Goal: Use online tool/utility: Utilize a website feature to perform a specific function

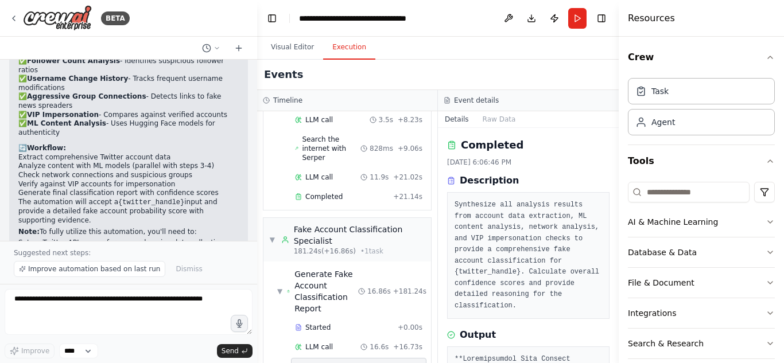
scroll to position [1571, 0]
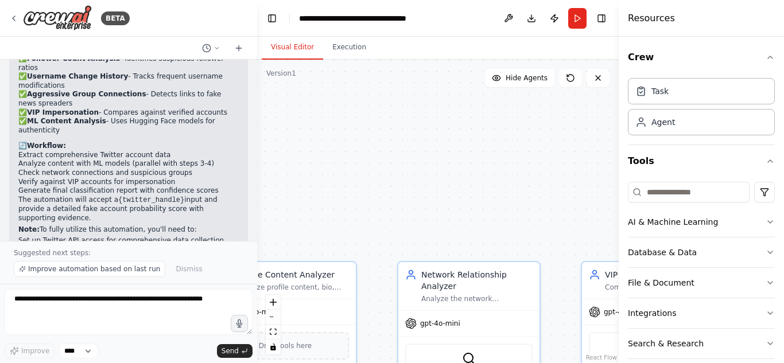
click at [281, 44] on button "Visual Editor" at bounding box center [292, 48] width 61 height 24
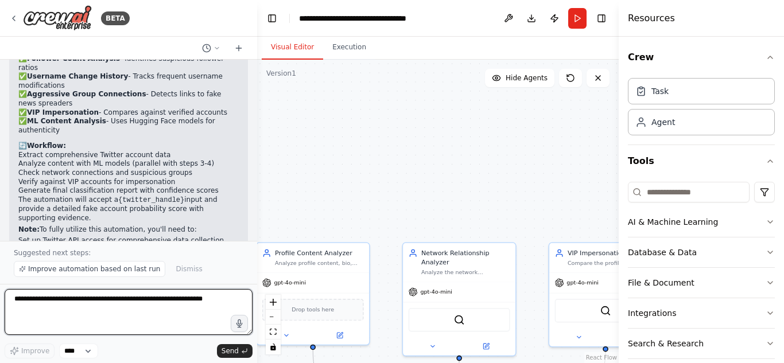
click at [123, 308] on textarea at bounding box center [129, 312] width 248 height 46
type textarea "**********"
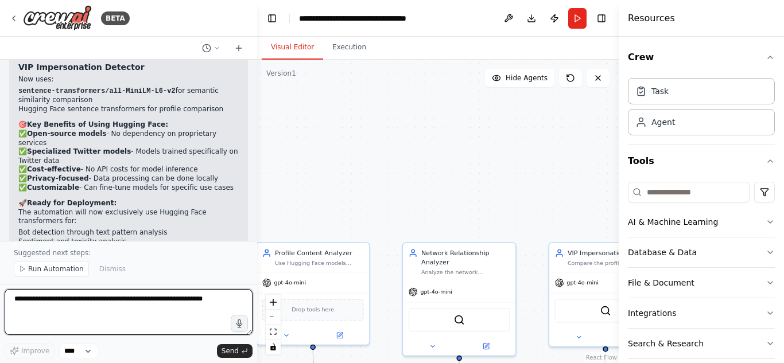
scroll to position [2509, 0]
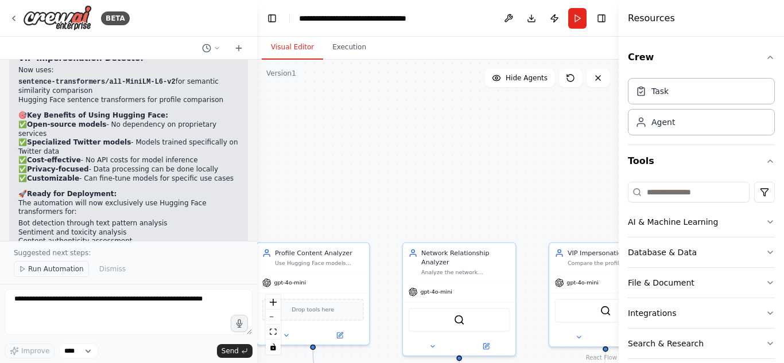
click at [59, 268] on span "Run Automation" at bounding box center [56, 269] width 56 height 9
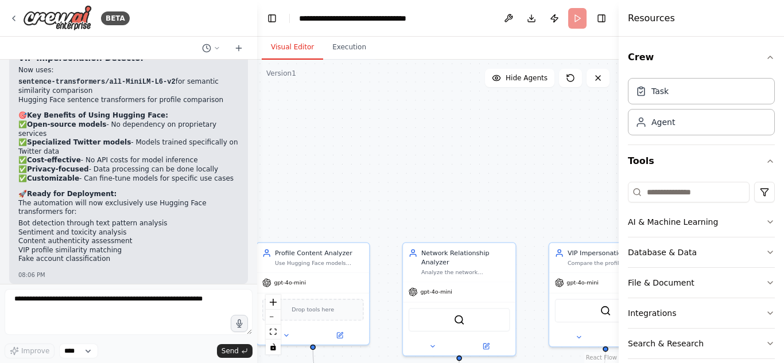
scroll to position [2466, 0]
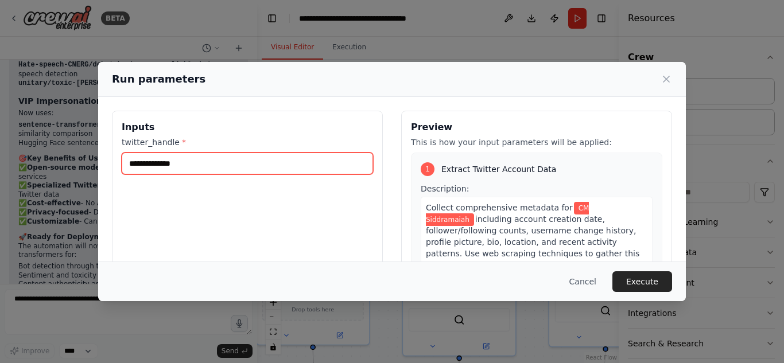
click at [141, 162] on input "**********" at bounding box center [247, 164] width 251 height 22
click at [146, 162] on input "**********" at bounding box center [247, 164] width 251 height 22
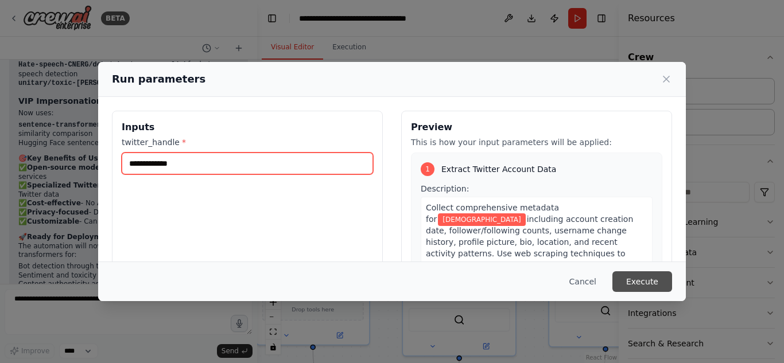
type input "**********"
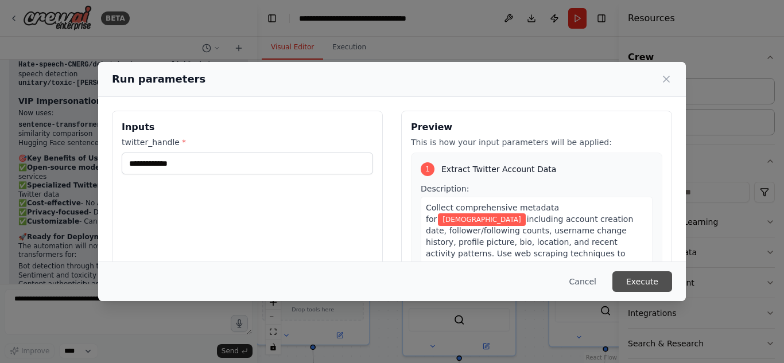
click at [645, 279] on button "Execute" at bounding box center [642, 281] width 60 height 21
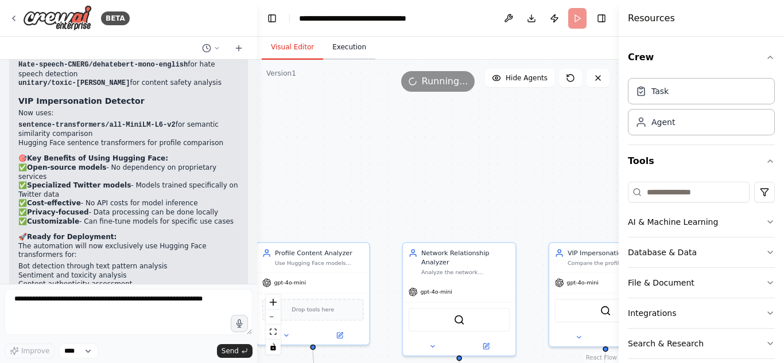
scroll to position [0, 0]
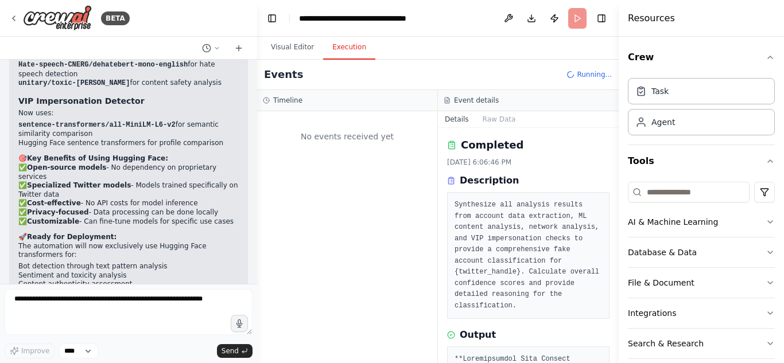
click at [343, 49] on button "Execution" at bounding box center [349, 48] width 52 height 24
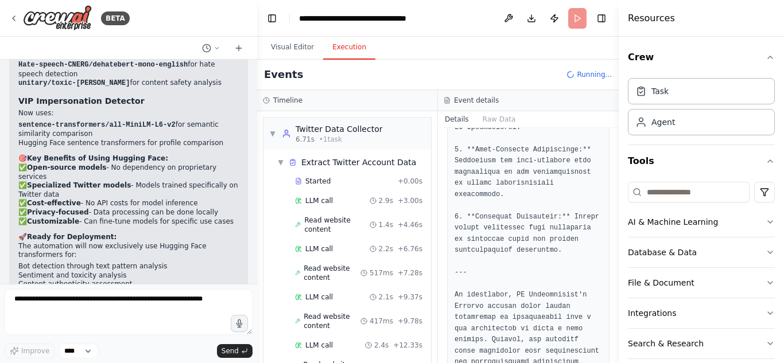
scroll to position [1807, 0]
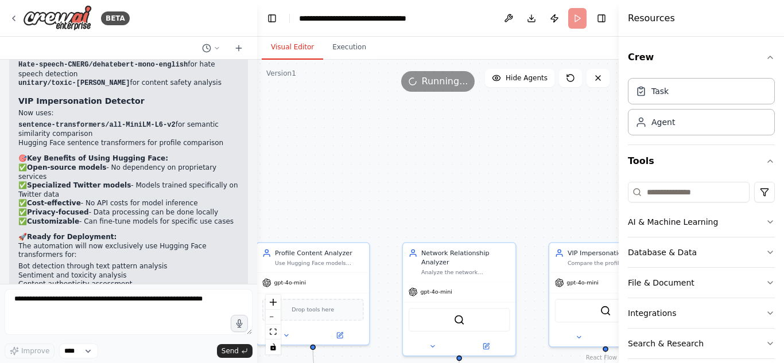
click at [291, 43] on button "Visual Editor" at bounding box center [292, 48] width 61 height 24
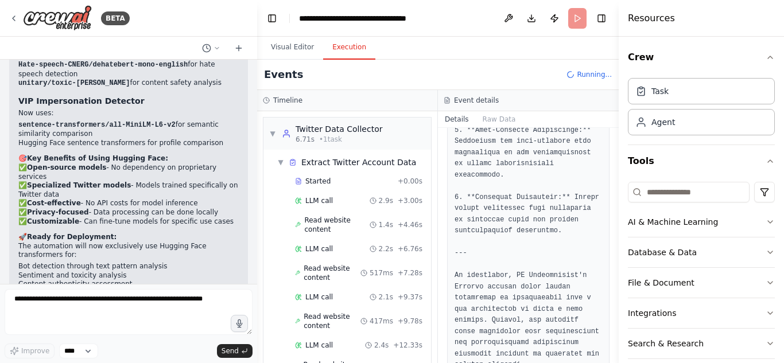
click at [340, 49] on button "Execution" at bounding box center [349, 48] width 52 height 24
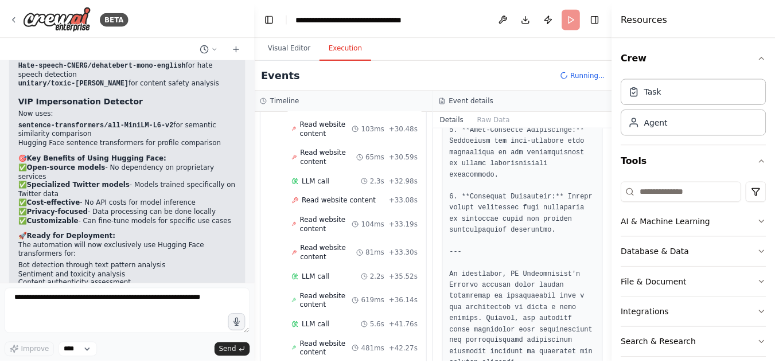
scroll to position [702, 0]
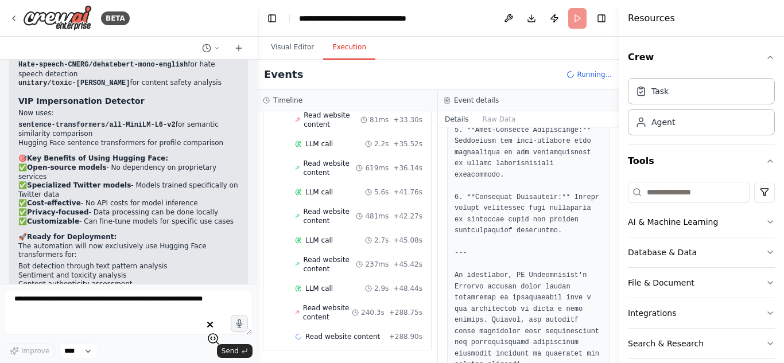
click at [213, 323] on icon "button" at bounding box center [210, 325] width 6 height 6
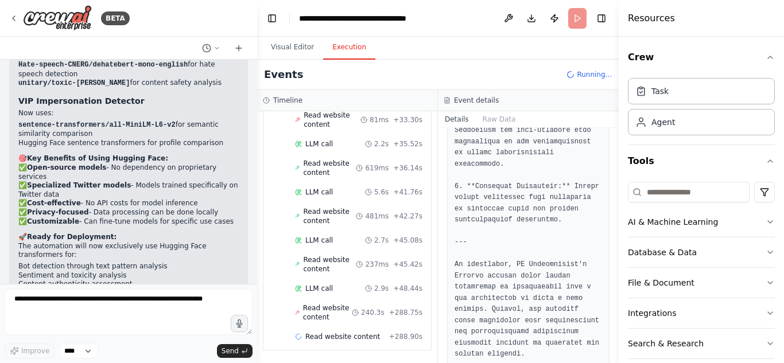
scroll to position [1807, 0]
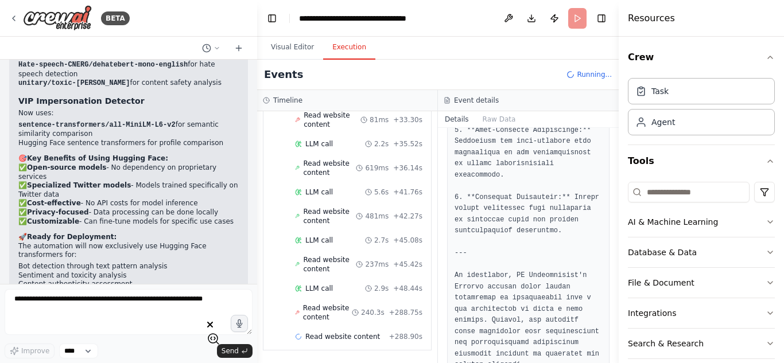
click at [220, 332] on icon at bounding box center [214, 339] width 14 height 14
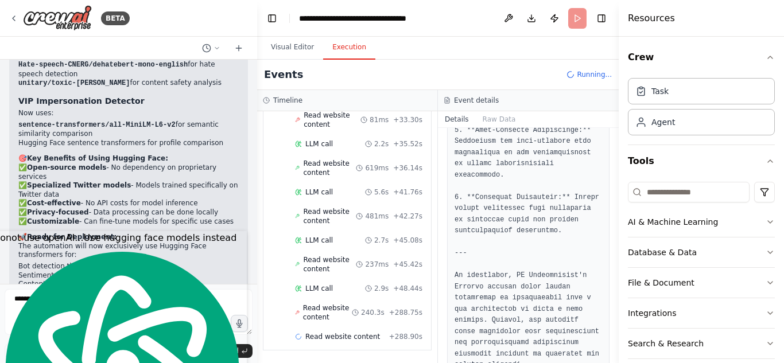
click at [246, 108] on div "i want to flag twitter accounts as fake based on the the basis of the account c…" at bounding box center [128, 172] width 257 height 224
click at [126, 321] on textarea at bounding box center [129, 312] width 248 height 46
drag, startPoint x: 126, startPoint y: 321, endPoint x: 233, endPoint y: 267, distance: 119.6
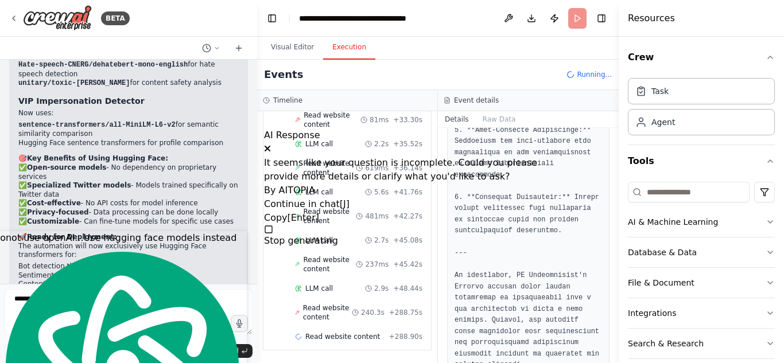
scroll to position [26, 0]
click at [382, 225] on div "Continue in chat [J] Copy [Enter]" at bounding box center [407, 211] width 287 height 28
click at [271, 148] on button at bounding box center [267, 149] width 7 height 14
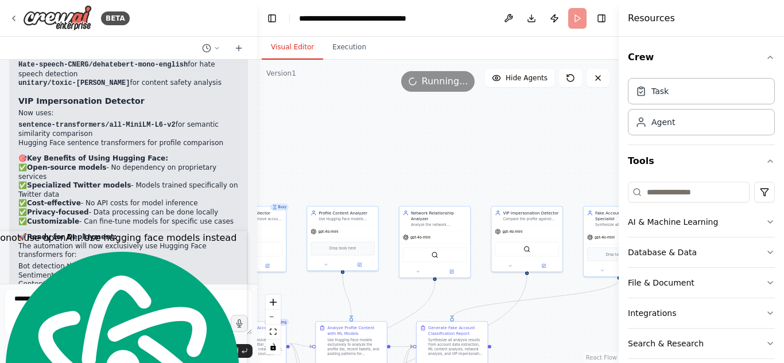
click at [305, 51] on button "Visual Editor" at bounding box center [292, 48] width 61 height 24
click at [571, 77] on icon at bounding box center [570, 77] width 9 height 9
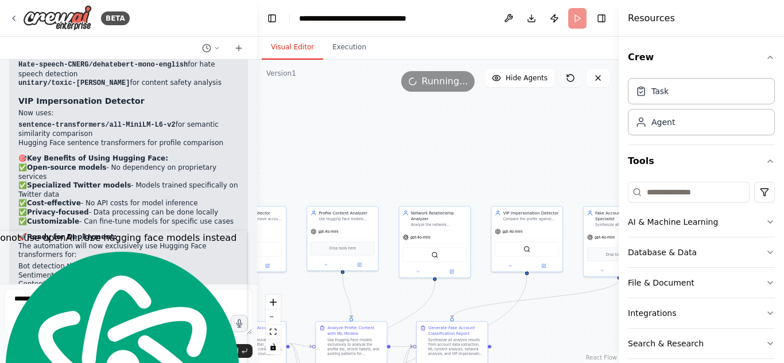
click at [571, 77] on icon at bounding box center [570, 77] width 9 height 9
click at [111, 302] on textarea at bounding box center [129, 312] width 248 height 46
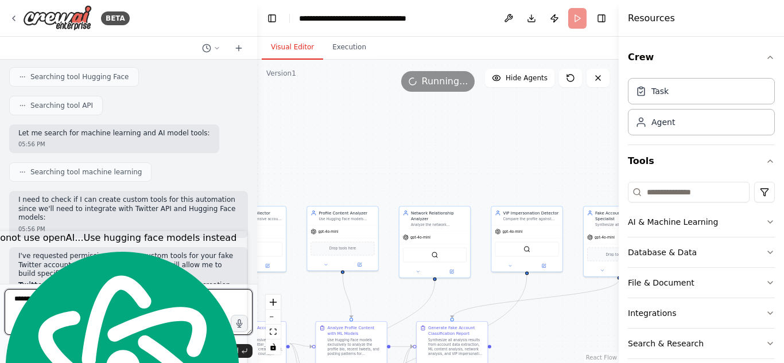
scroll to position [0, 0]
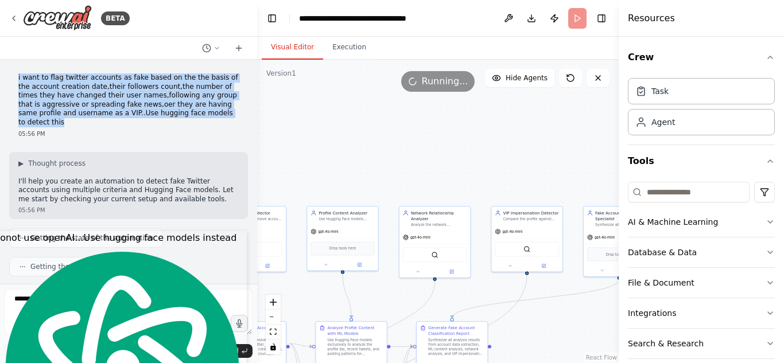
drag, startPoint x: 197, startPoint y: 114, endPoint x: 6, endPoint y: 61, distance: 198.8
type textarea "**********"
click at [6, 61] on div "i want to flag twitter accounts as fake based on the the basis of the account c…" at bounding box center [128, 172] width 257 height 224
copy p "i want to flag twitter accounts as fake based on the the basis of the account c…"
click at [308, 143] on div ".deletable-edge-delete-btn { width: 20px; height: 20px; border: 0px solid #ffff…" at bounding box center [438, 212] width 362 height 304
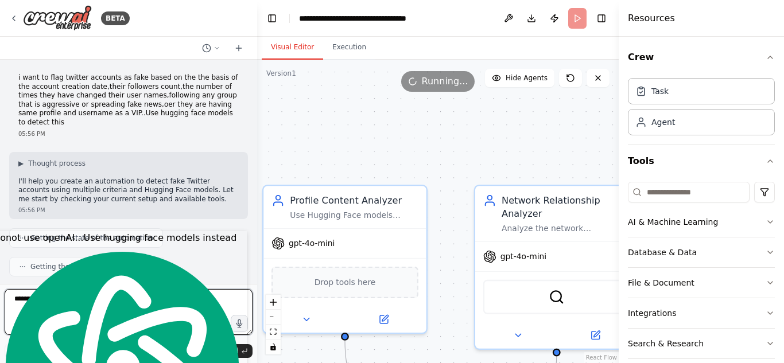
click at [204, 292] on textarea at bounding box center [129, 312] width 248 height 46
click at [527, 16] on button "Download" at bounding box center [531, 18] width 18 height 21
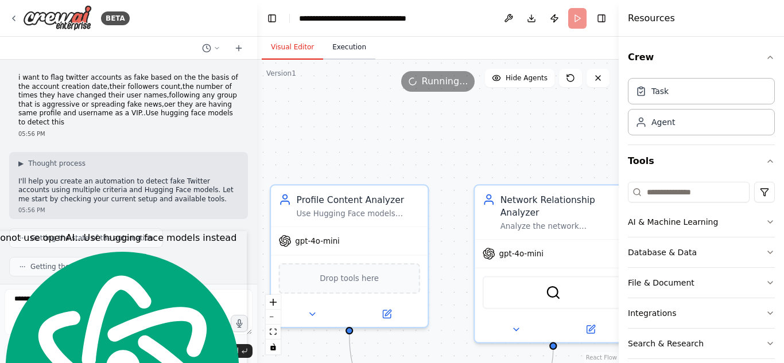
click at [357, 48] on button "Execution" at bounding box center [349, 48] width 52 height 24
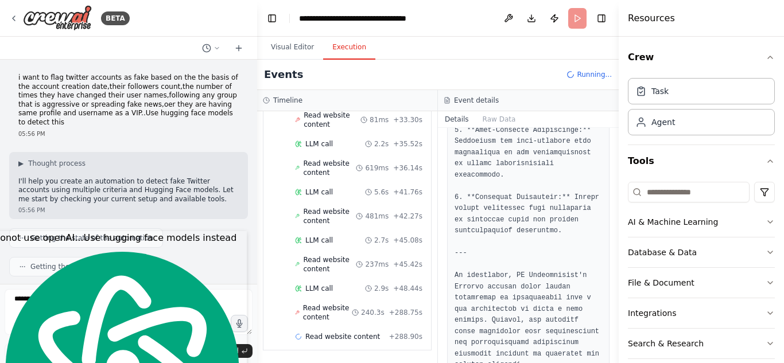
click at [337, 49] on button "Execution" at bounding box center [349, 48] width 52 height 24
click at [343, 51] on button "Execution" at bounding box center [349, 48] width 52 height 24
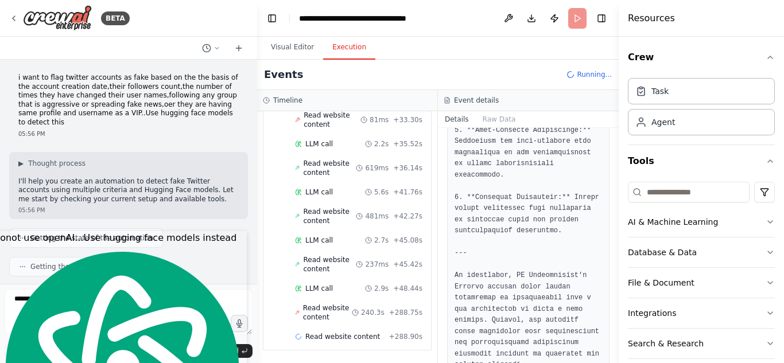
click at [343, 51] on button "Execution" at bounding box center [349, 48] width 52 height 24
click at [352, 49] on button "Execution" at bounding box center [349, 48] width 52 height 24
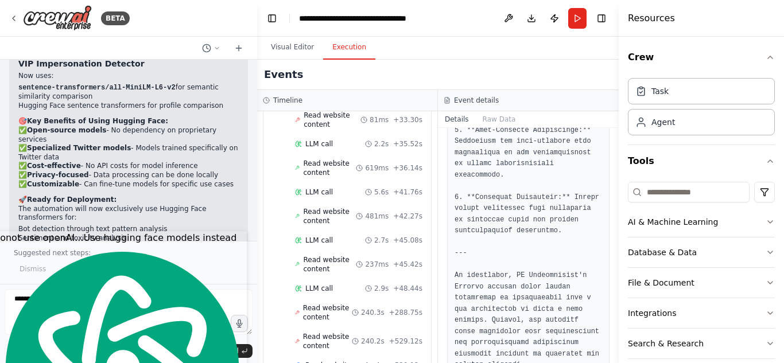
scroll to position [2509, 0]
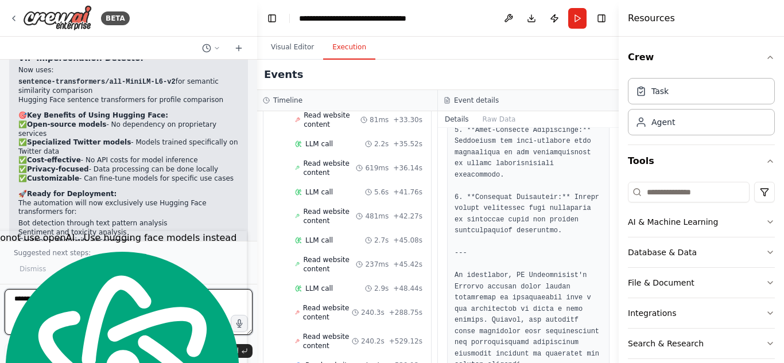
click at [131, 307] on textarea at bounding box center [129, 312] width 248 height 46
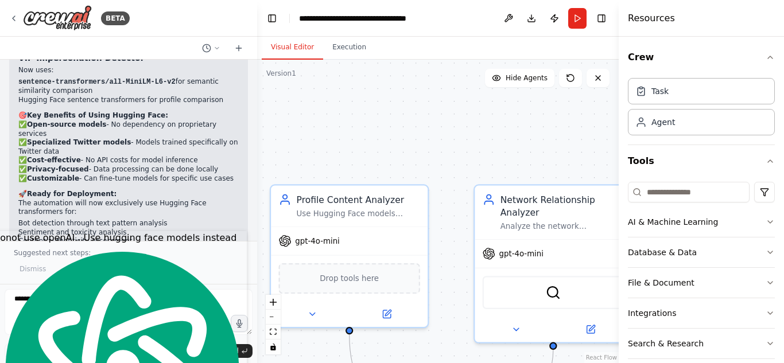
click at [297, 40] on button "Visual Editor" at bounding box center [292, 48] width 61 height 24
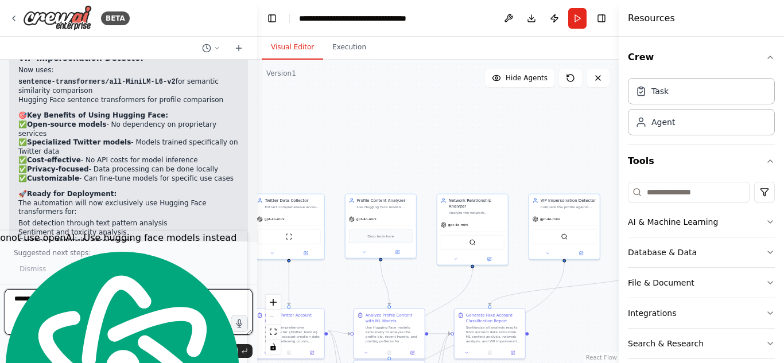
click at [145, 307] on textarea at bounding box center [129, 312] width 248 height 46
type textarea "*"
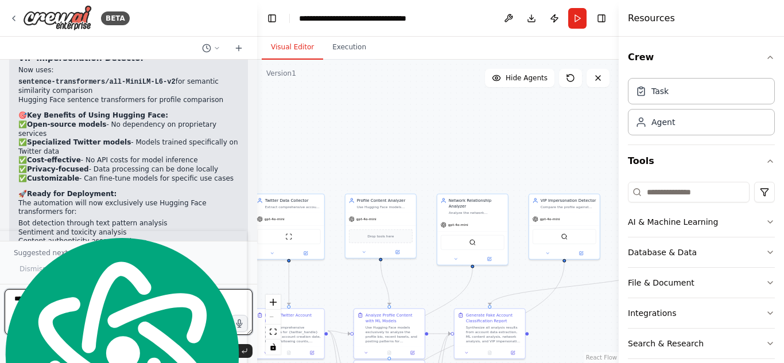
click at [98, 300] on textarea at bounding box center [129, 312] width 248 height 46
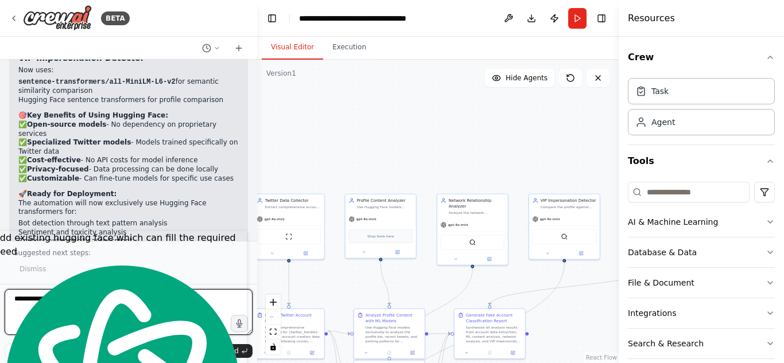
type textarea "**********"
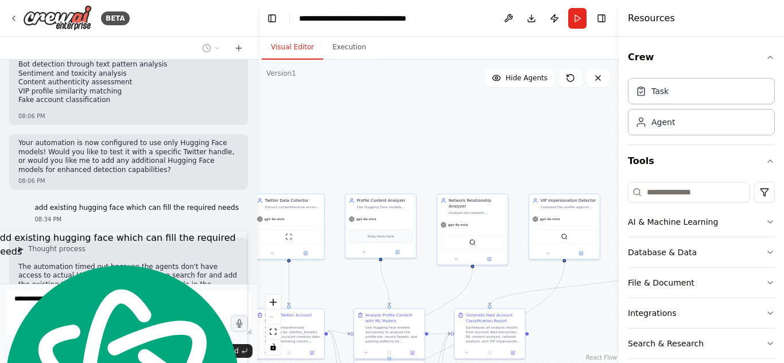
scroll to position [2697, 0]
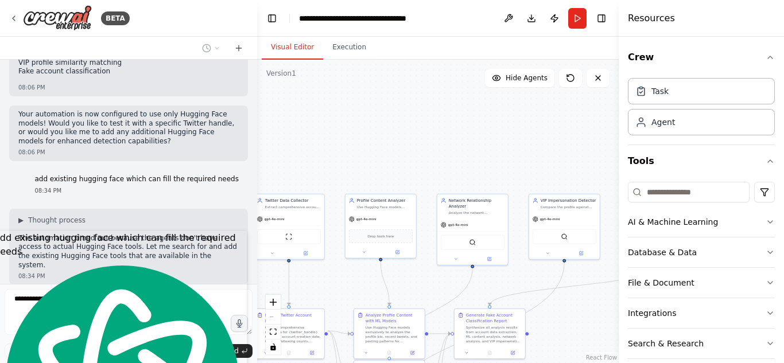
drag, startPoint x: 116, startPoint y: 199, endPoint x: 148, endPoint y: 176, distance: 39.2
click at [148, 176] on div "i want to flag twitter accounts as fake based on the the basis of the account c…" at bounding box center [128, 172] width 257 height 224
click at [160, 323] on div "Searching tool NLP" at bounding box center [128, 333] width 239 height 20
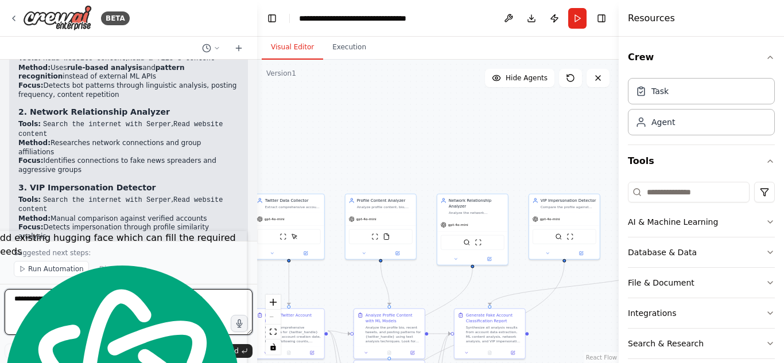
scroll to position [4181, 0]
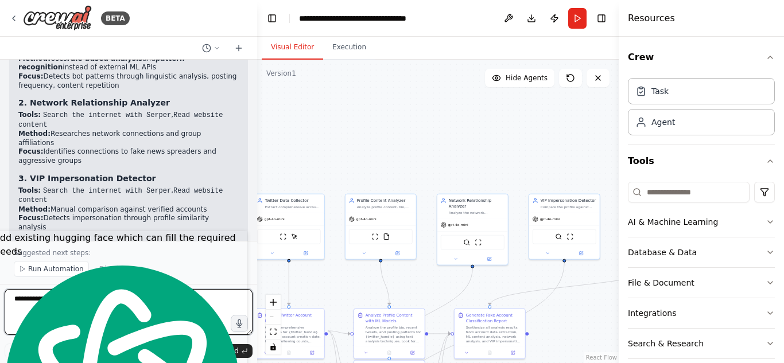
click at [141, 313] on textarea at bounding box center [129, 312] width 248 height 46
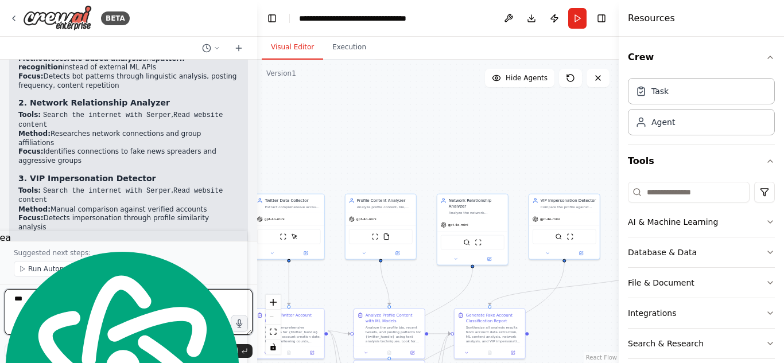
type textarea "****"
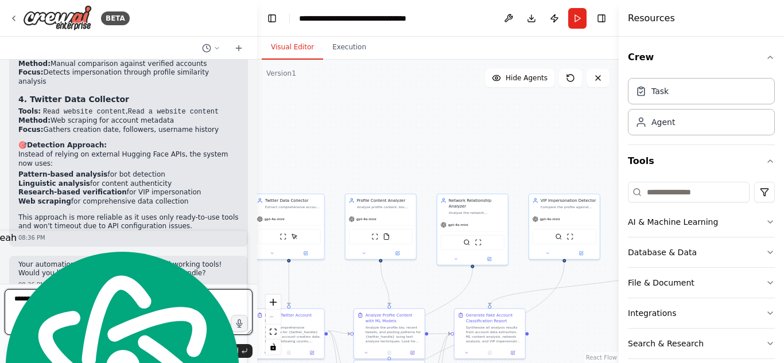
scroll to position [4336, 0]
